Goal: Information Seeking & Learning: Learn about a topic

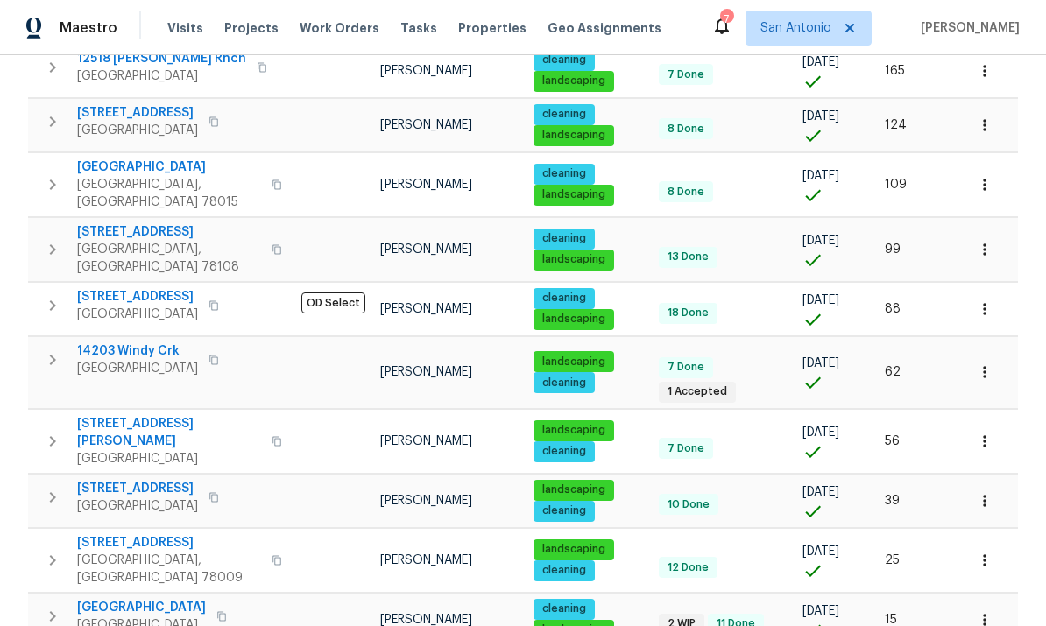
scroll to position [66, 0]
click at [135, 599] on span "[GEOGRAPHIC_DATA]" at bounding box center [141, 608] width 129 height 18
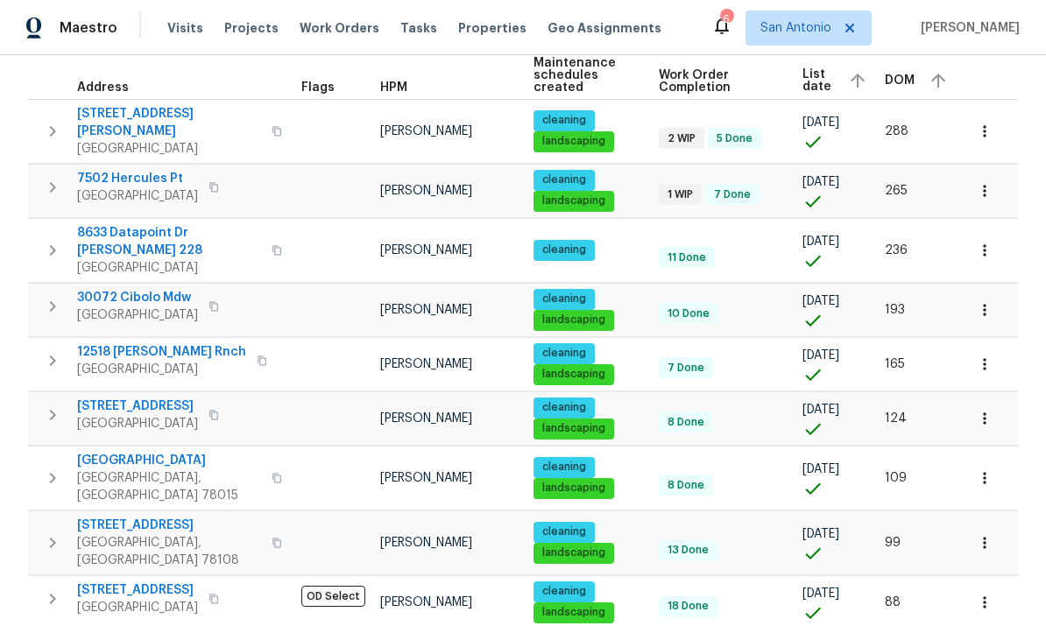
scroll to position [264, 0]
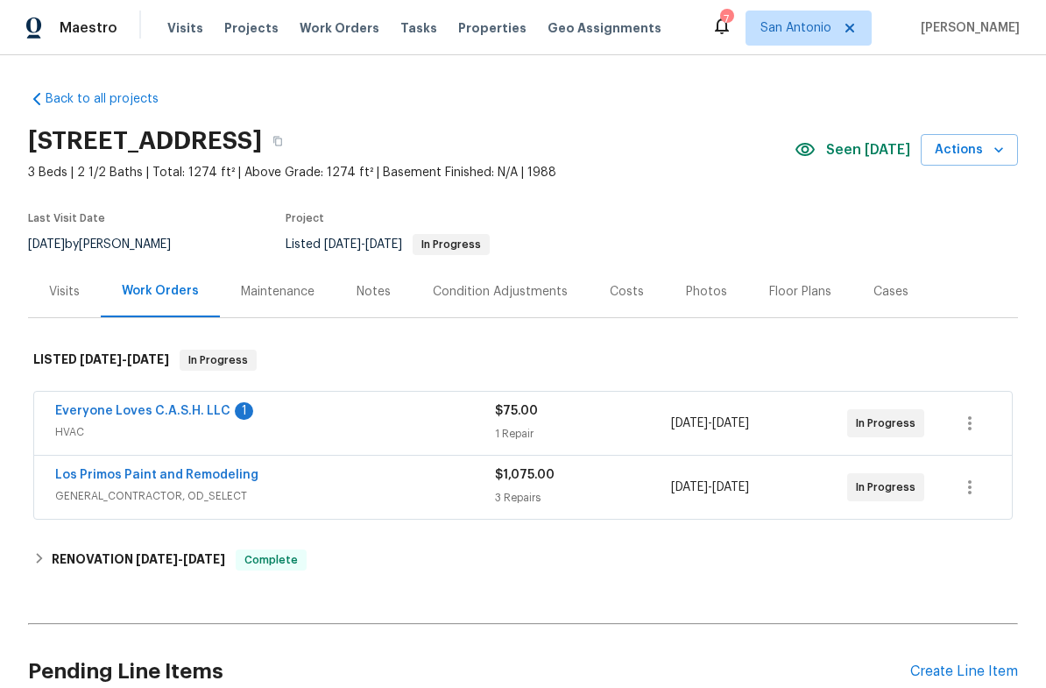
click at [195, 405] on link "Everyone Loves C.A.S.H. LLC" at bounding box center [142, 411] width 175 height 12
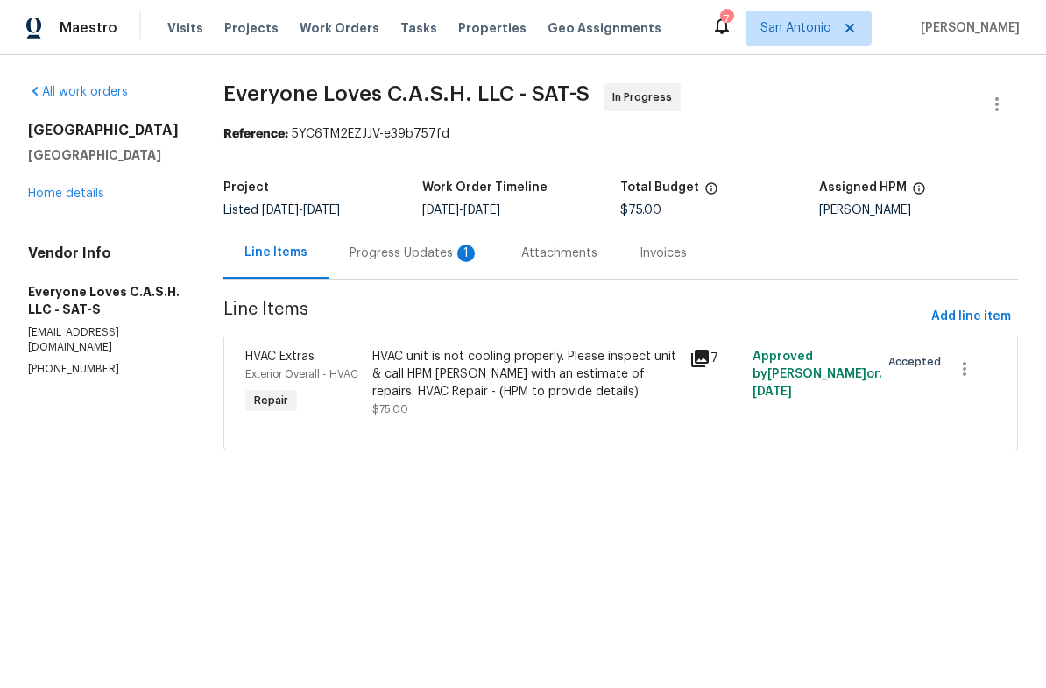
click at [427, 258] on div "Progress Updates 1" at bounding box center [415, 253] width 130 height 18
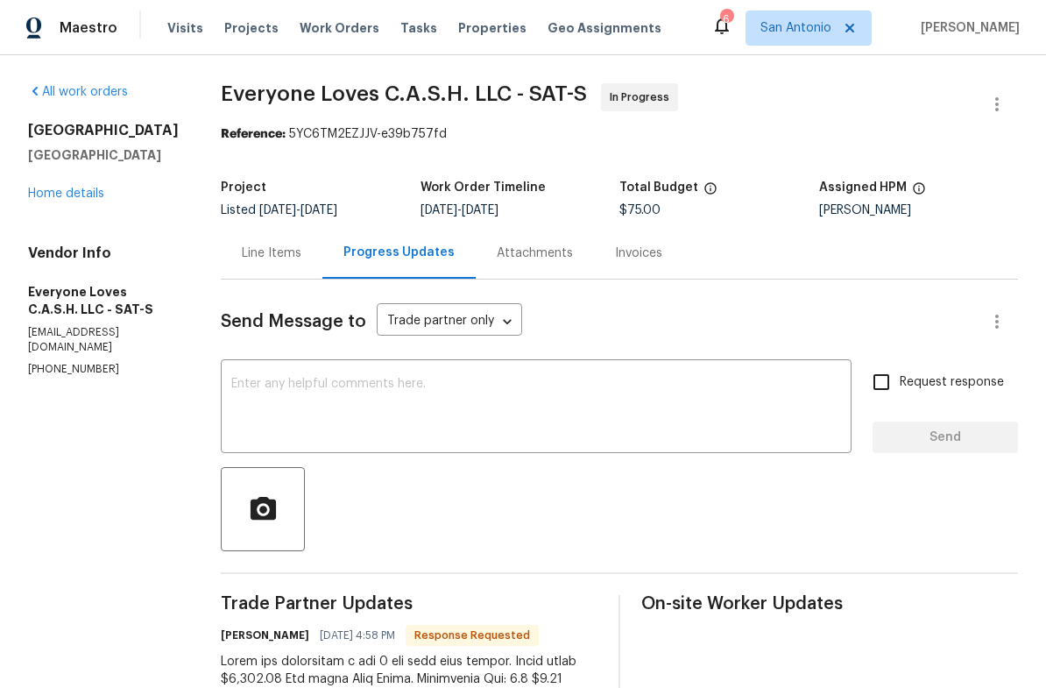
click at [301, 254] on div "Line Items" at bounding box center [272, 253] width 60 height 18
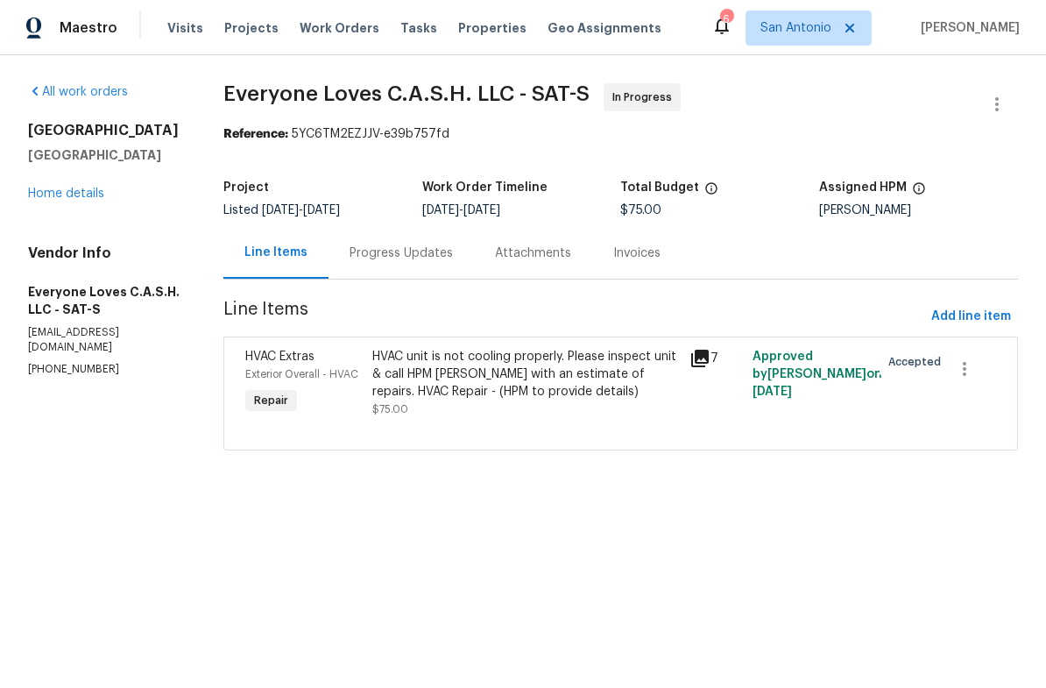
click at [58, 188] on link "Home details" at bounding box center [66, 194] width 76 height 12
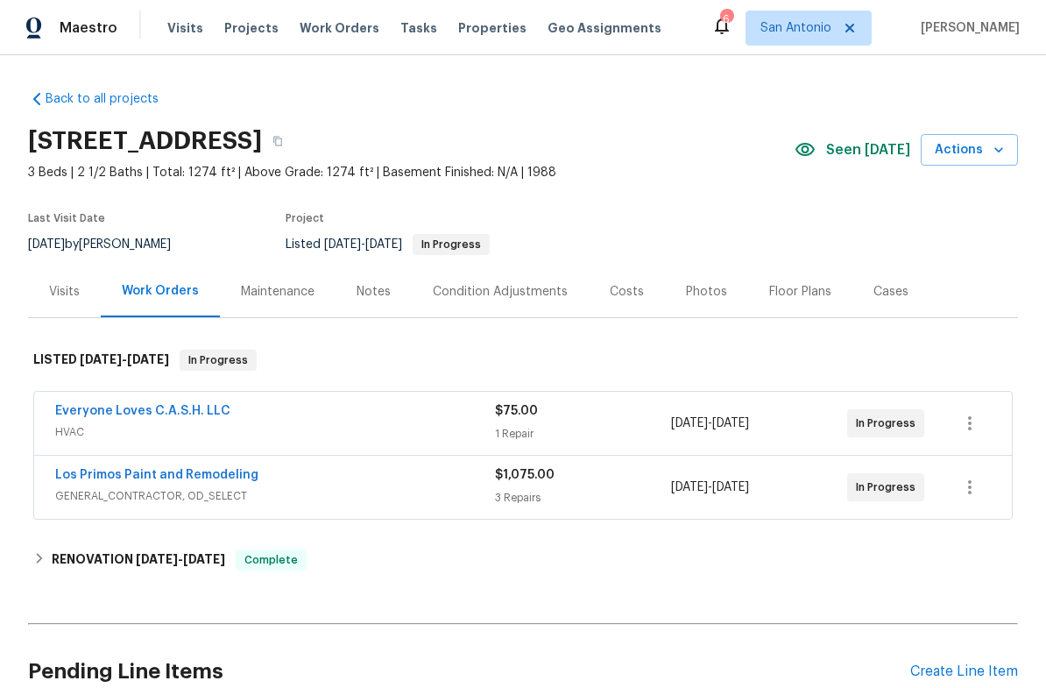
click at [504, 289] on div "Condition Adjustments" at bounding box center [500, 292] width 135 height 18
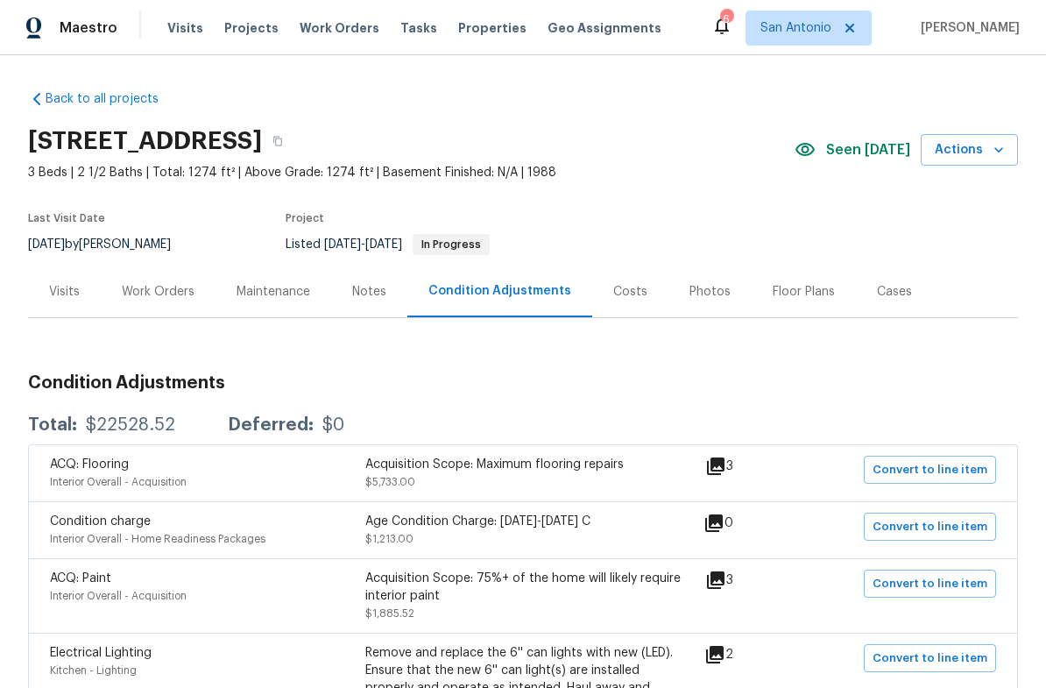
click at [635, 291] on div "Costs" at bounding box center [630, 292] width 34 height 18
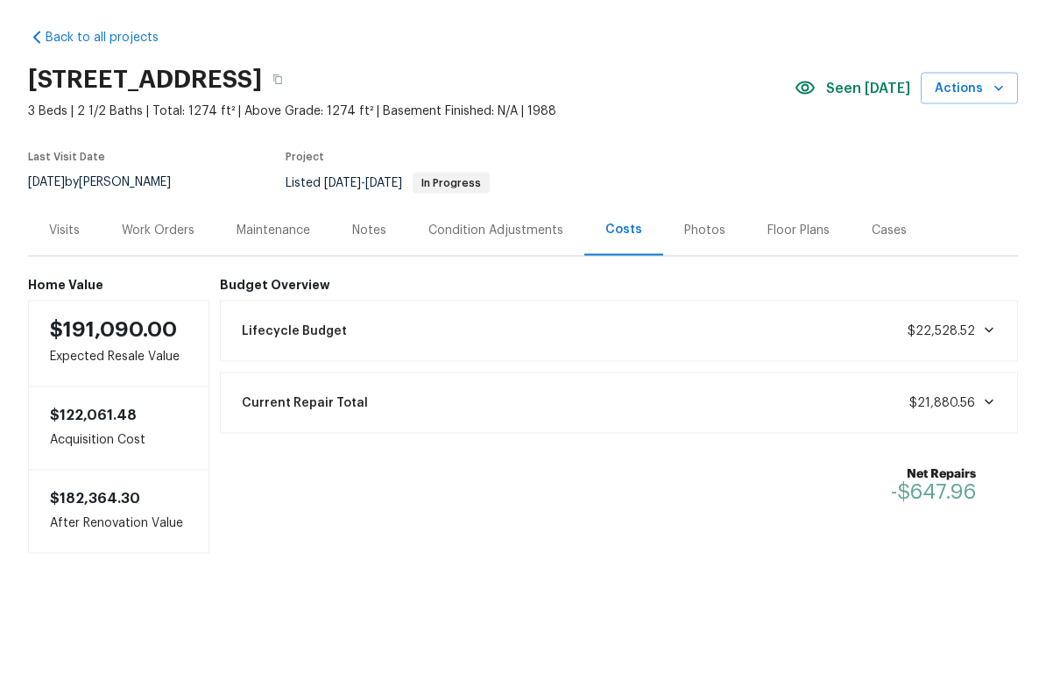
scroll to position [34, 0]
click at [156, 265] on div "Work Orders" at bounding box center [158, 291] width 115 height 52
